Goal: Use online tool/utility: Utilize a website feature to perform a specific function

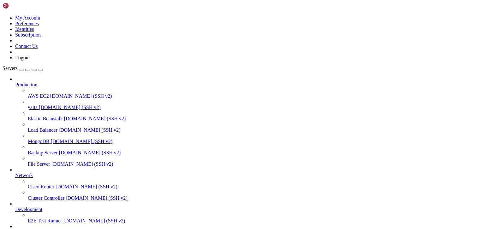
click at [38, 105] on span "yaita" at bounding box center [33, 107] width 10 height 5
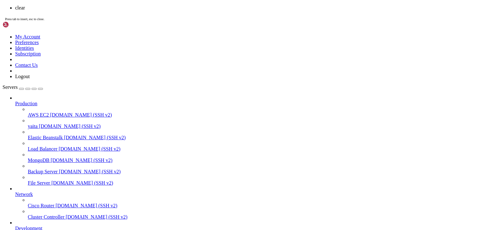
scroll to position [0, 0]
